Goal: Task Accomplishment & Management: Complete application form

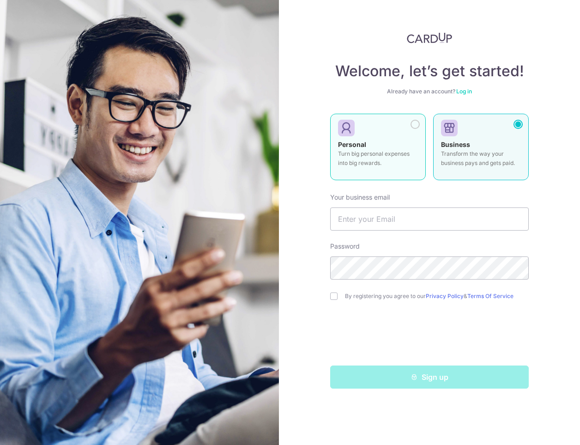
click at [395, 150] on p "Turn big personal expenses into big rewards." at bounding box center [378, 158] width 80 height 18
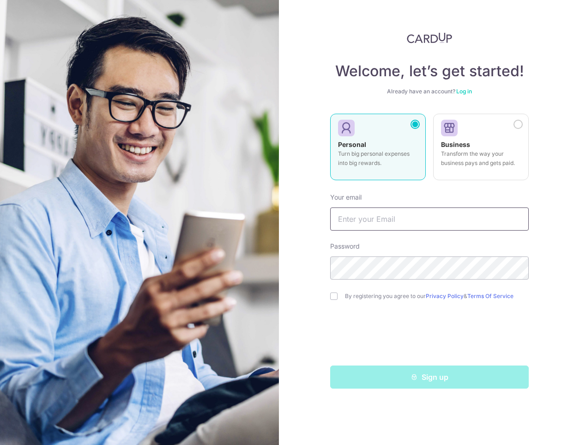
click at [443, 222] on input "text" at bounding box center [429, 218] width 198 height 23
type input "[EMAIL_ADDRESS][DOMAIN_NAME]"
click at [337, 296] on input "checkbox" at bounding box center [333, 295] width 7 height 7
checkbox input "true"
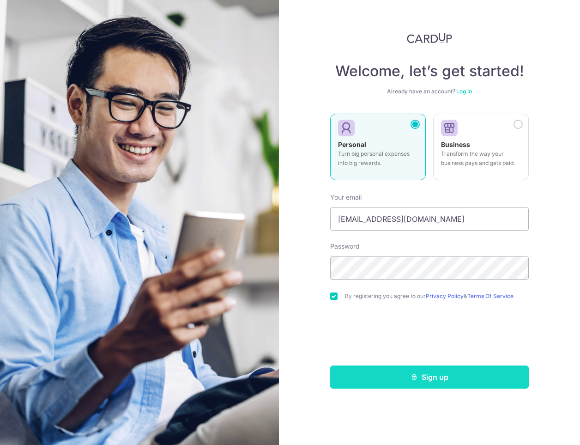
click at [426, 379] on button "Sign up" at bounding box center [429, 376] width 198 height 23
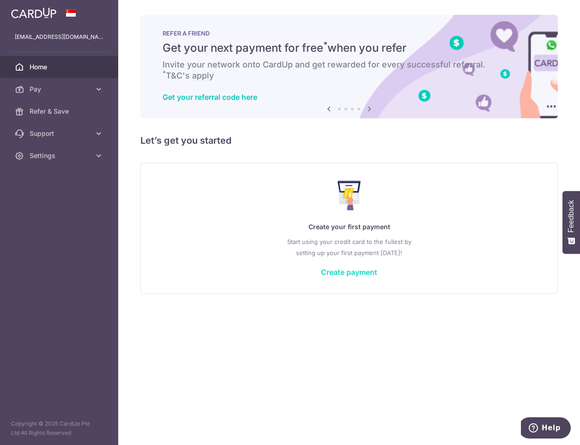
click at [344, 273] on link "Create payment" at bounding box center [349, 271] width 56 height 9
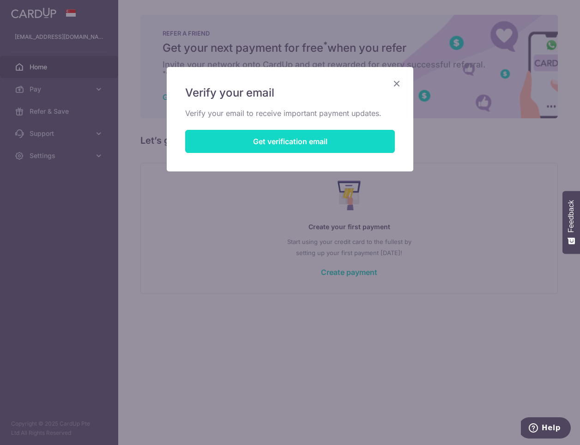
click at [281, 144] on button "Get verification email" at bounding box center [290, 141] width 210 height 23
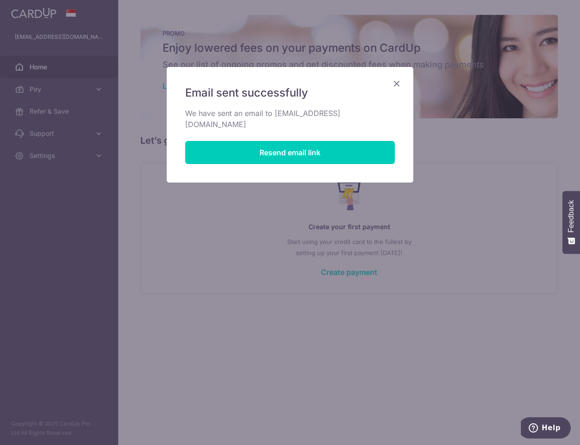
click at [396, 81] on icon "Close" at bounding box center [396, 84] width 11 height 12
